Goal: Information Seeking & Learning: Learn about a topic

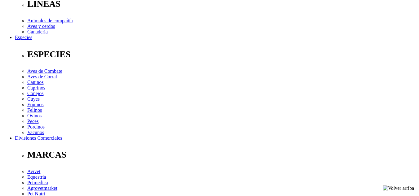
scroll to position [217, 0]
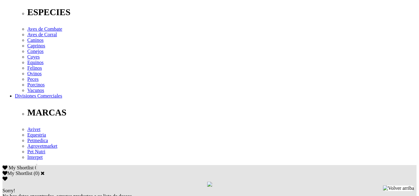
drag, startPoint x: 150, startPoint y: 85, endPoint x: 295, endPoint y: 94, distance: 145.2
drag, startPoint x: 284, startPoint y: 83, endPoint x: 148, endPoint y: 85, distance: 135.6
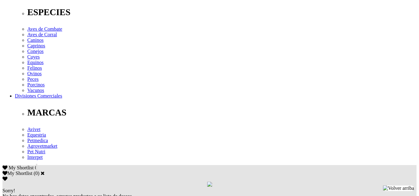
drag, startPoint x: 246, startPoint y: 85, endPoint x: 68, endPoint y: 85, distance: 177.8
drag, startPoint x: 101, startPoint y: 86, endPoint x: 243, endPoint y: 86, distance: 142.7
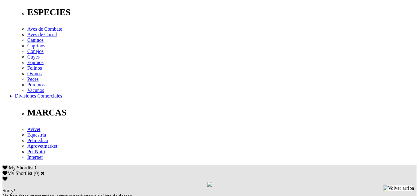
copy p "control de infecciones causadas por coccidias y protozoarios"
